Goal: Check status: Check status

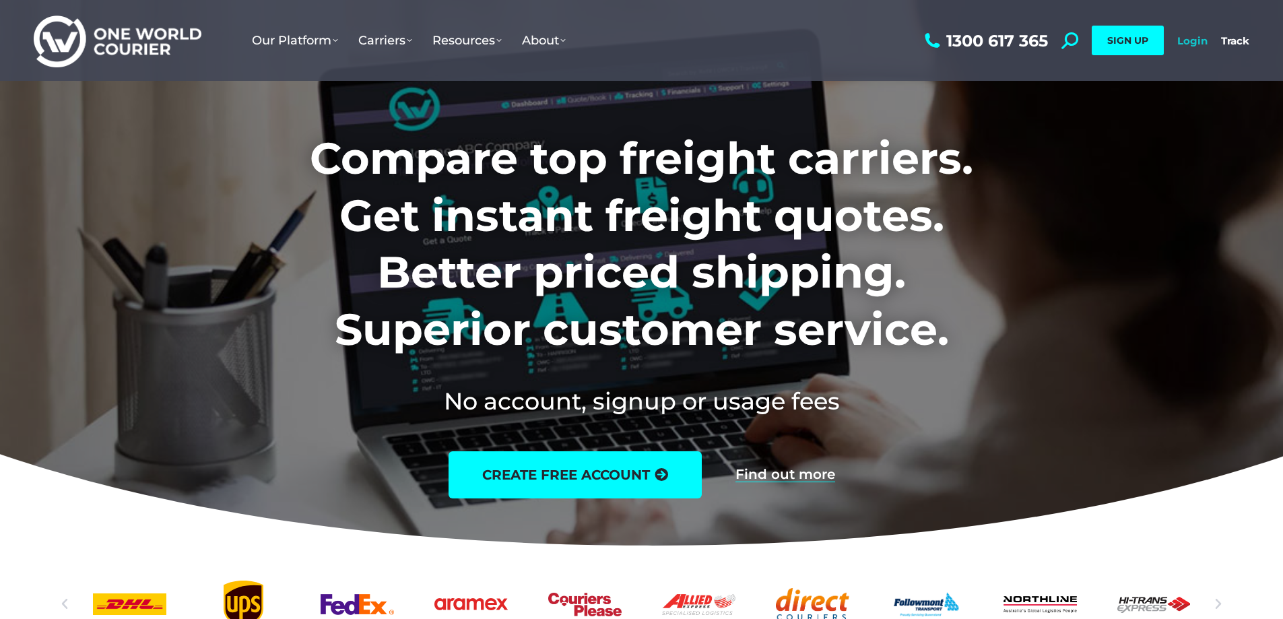
click at [1182, 44] on link "Login" at bounding box center [1192, 40] width 30 height 13
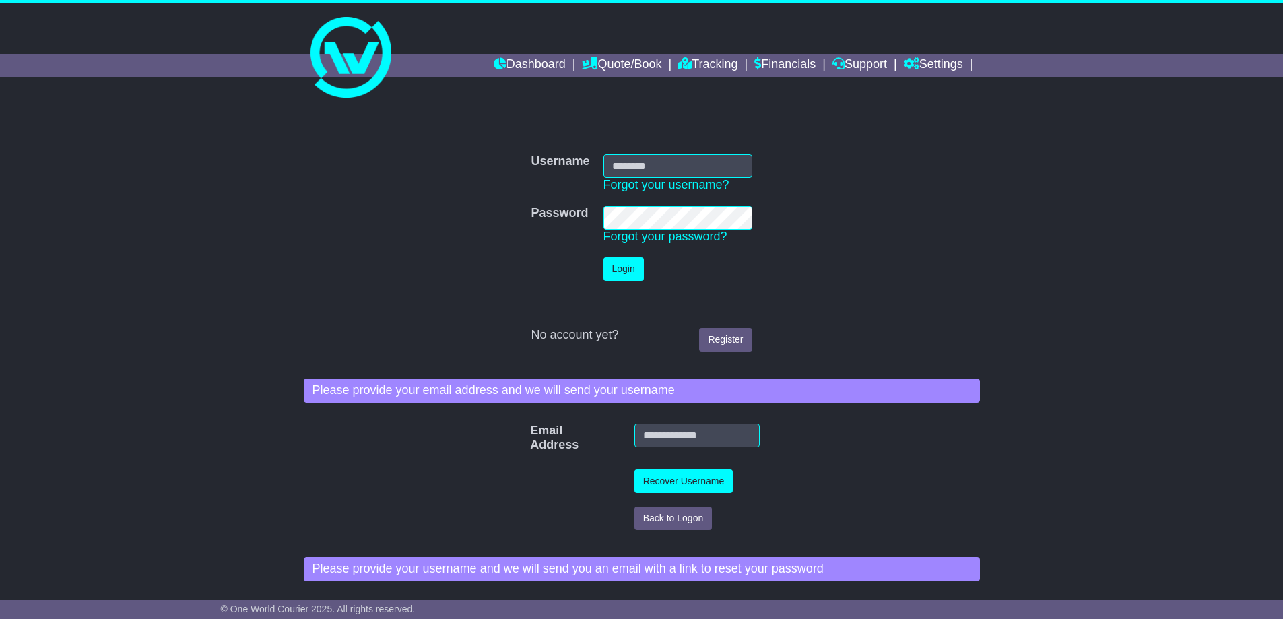
type input "**********"
click at [623, 268] on button "Login" at bounding box center [623, 269] width 40 height 24
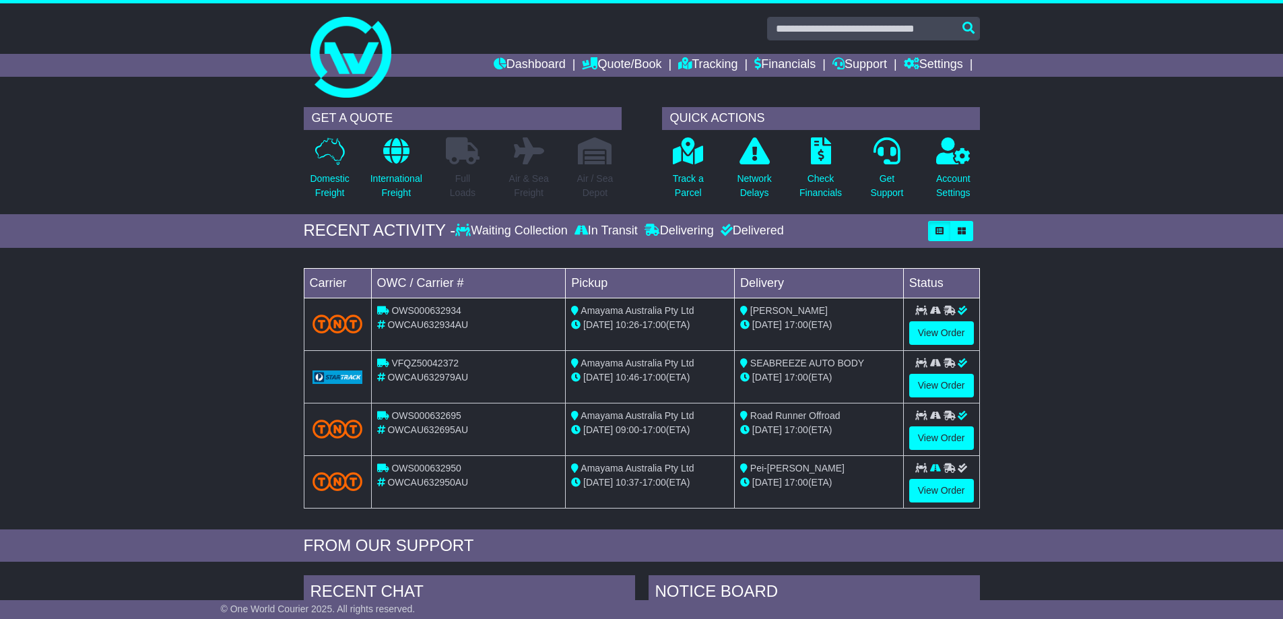
click at [663, 66] on li "Quote/Book Domestic International Saved Quotes Drafts" at bounding box center [630, 65] width 96 height 23
click at [754, 66] on link "Financials" at bounding box center [784, 65] width 61 height 23
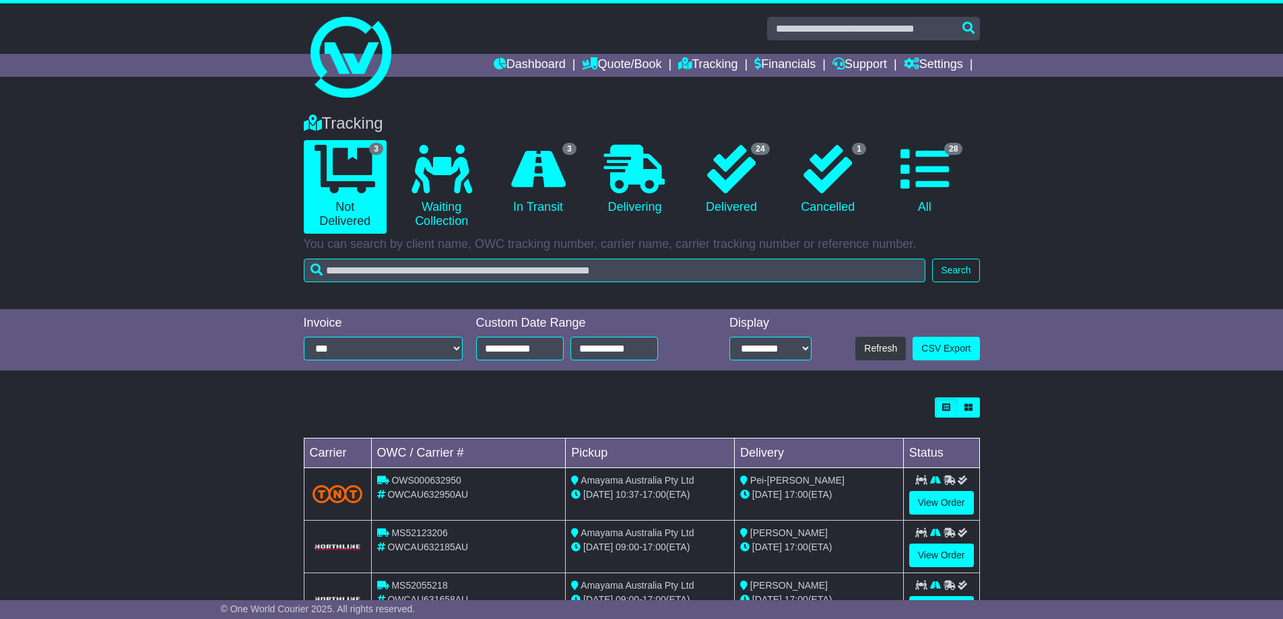
scroll to position [55, 0]
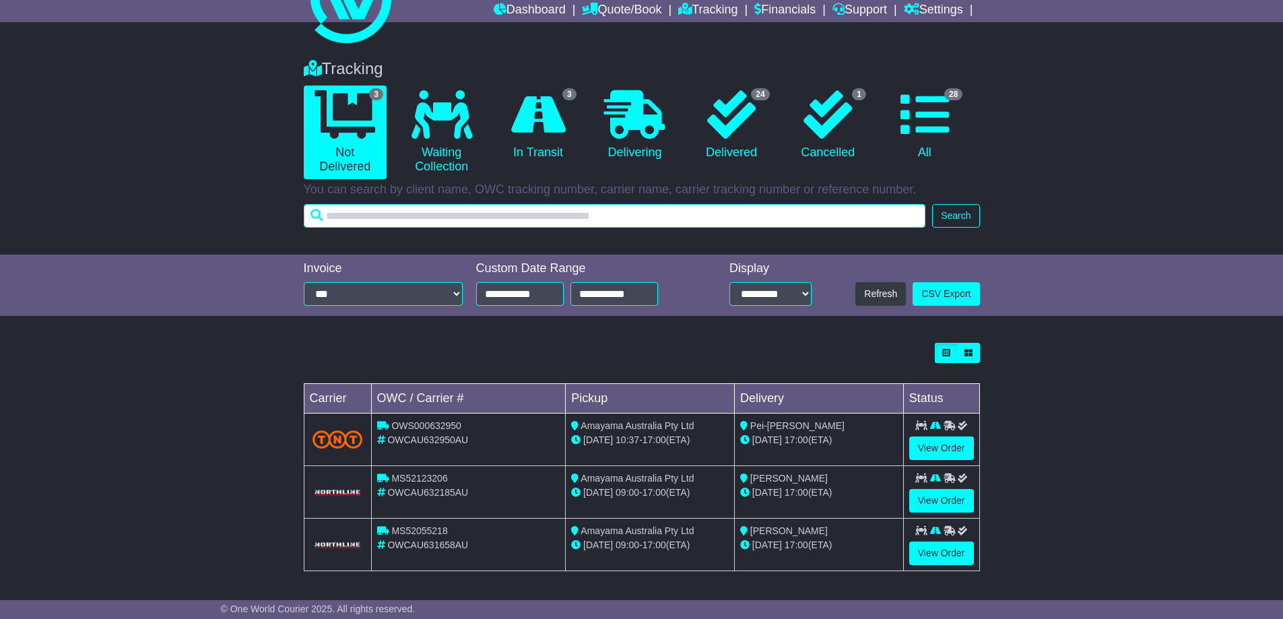
click at [624, 209] on input "text" at bounding box center [615, 216] width 622 height 24
click at [714, 204] on input "text" at bounding box center [615, 216] width 622 height 24
paste input "**********"
type input "**********"
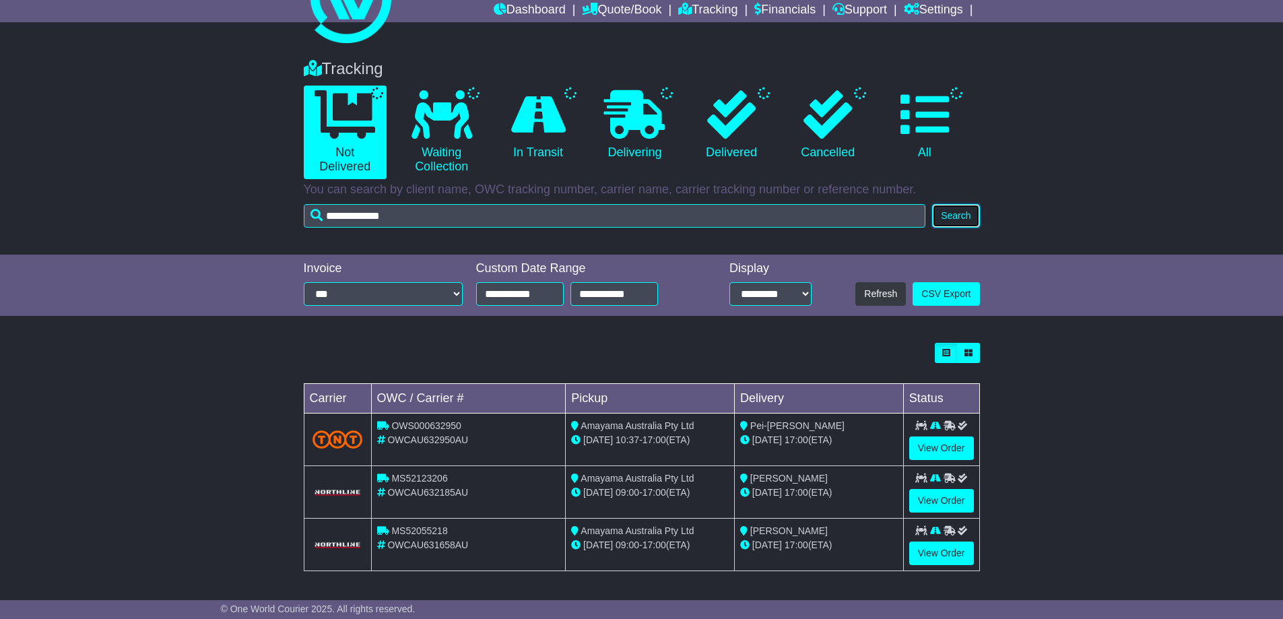
click at [937, 214] on button "Search" at bounding box center [955, 216] width 47 height 24
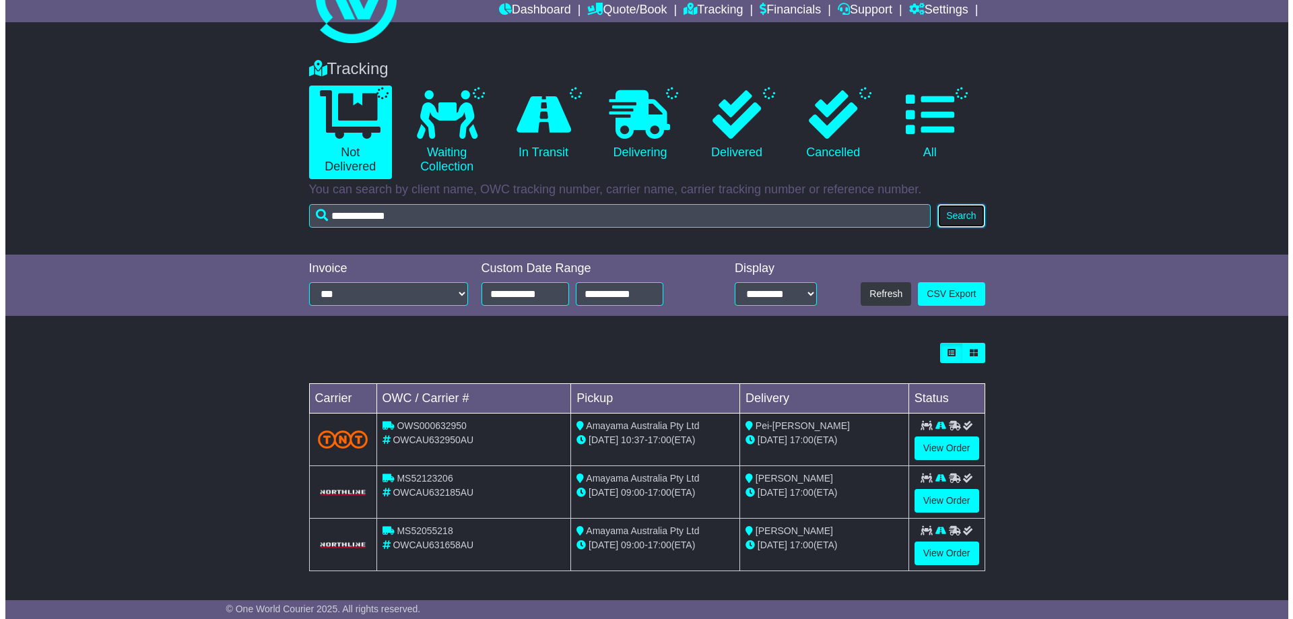
scroll to position [0, 0]
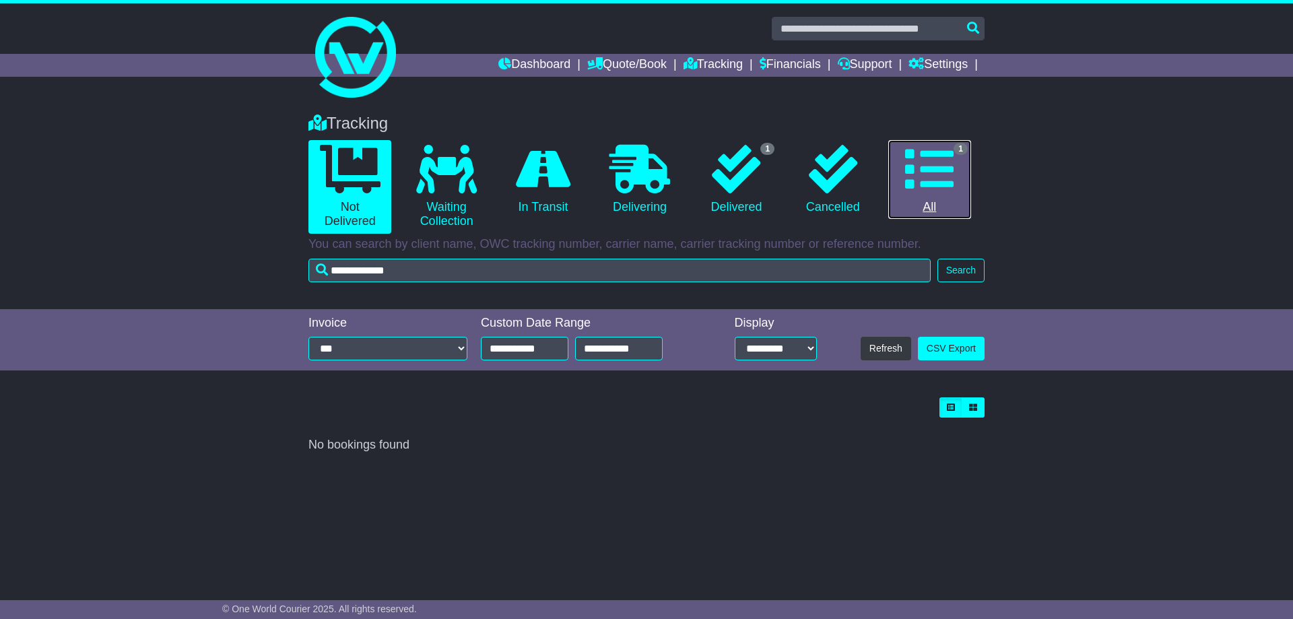
click at [942, 183] on icon at bounding box center [929, 169] width 48 height 48
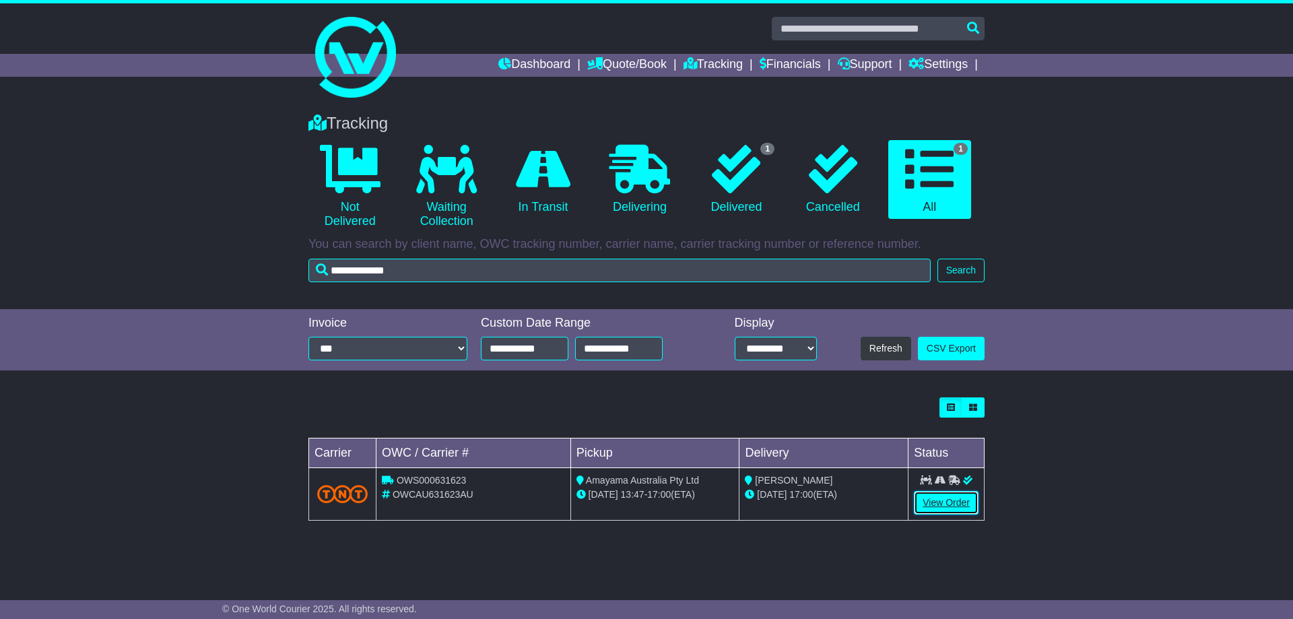
click at [954, 497] on link "View Order" at bounding box center [946, 503] width 65 height 24
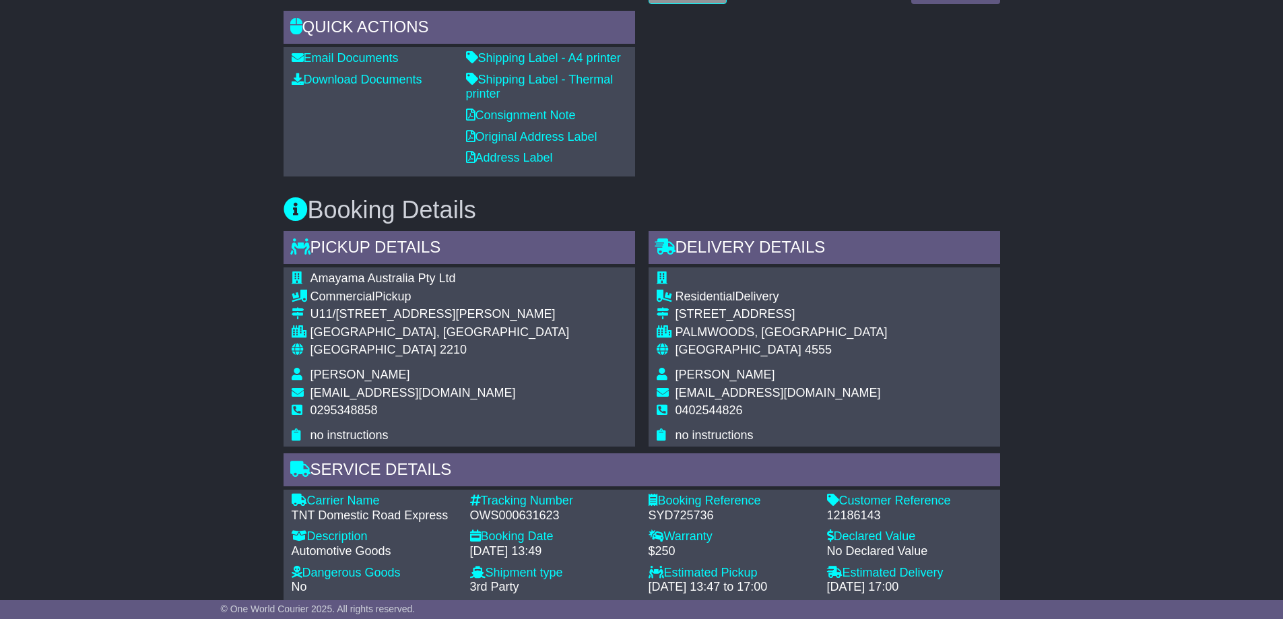
scroll to position [606, 0]
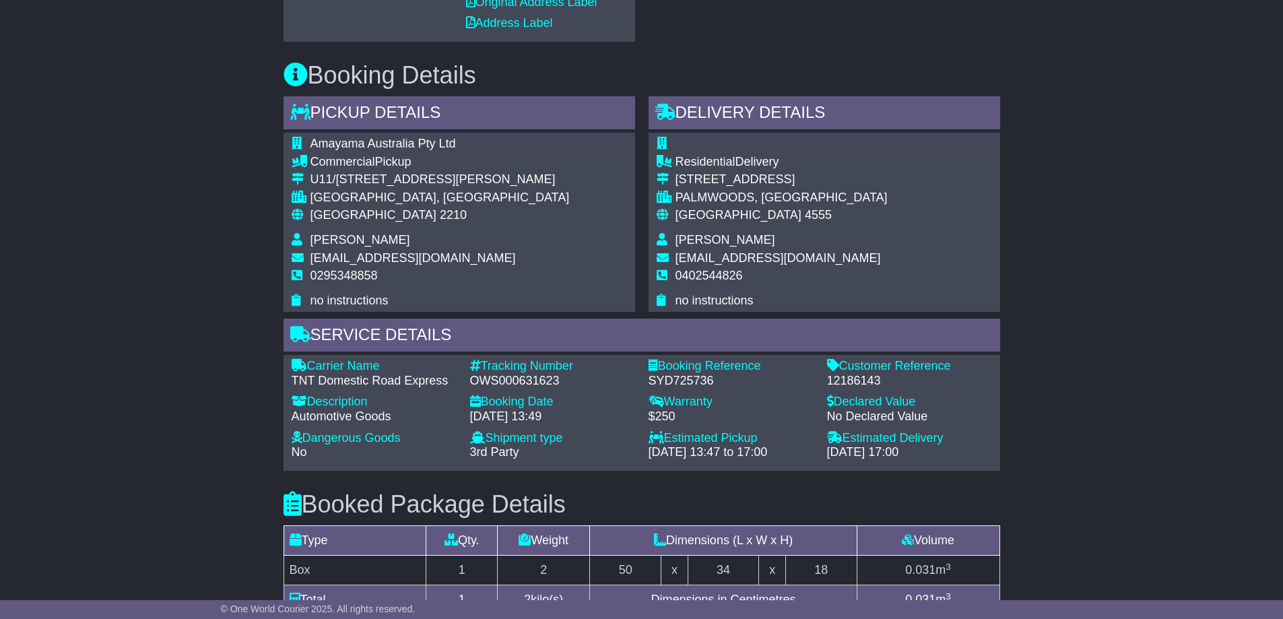
click at [513, 383] on div "OWS000631623" at bounding box center [552, 381] width 165 height 15
copy div "OWS000631623"
